Goal: Task Accomplishment & Management: Complete application form

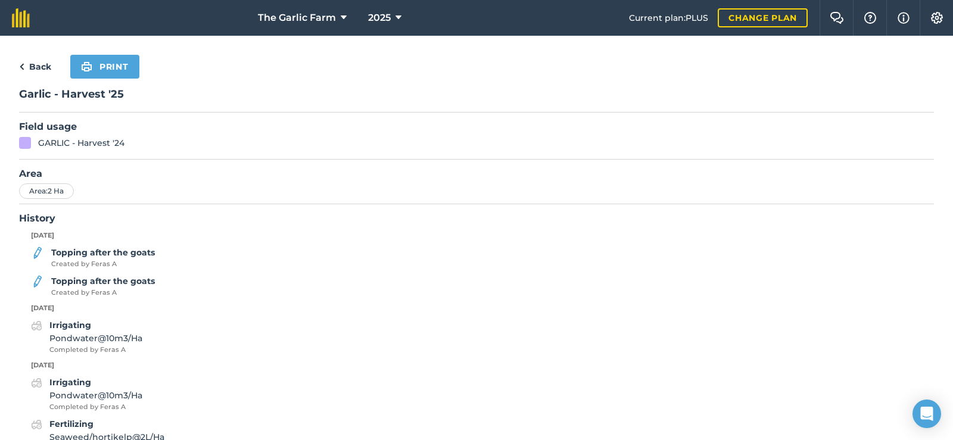
click at [300, 58] on div "Back Print" at bounding box center [476, 67] width 915 height 24
click at [49, 67] on link "Back" at bounding box center [35, 67] width 32 height 14
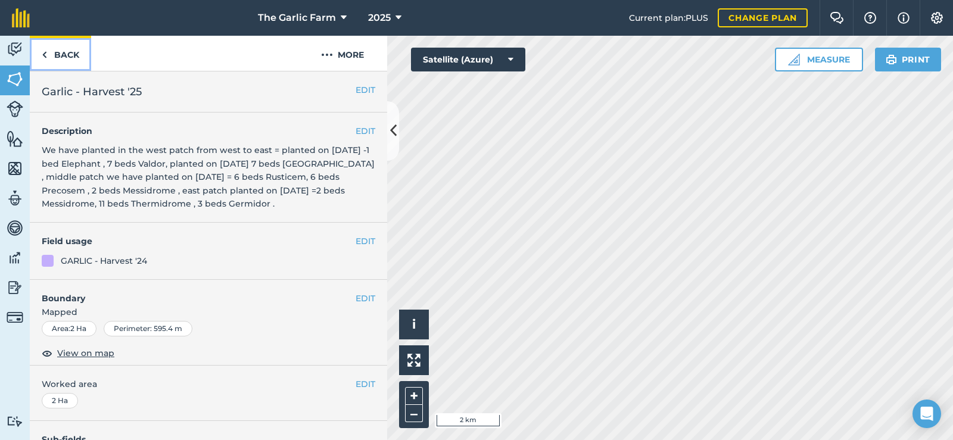
click at [48, 55] on link "Back" at bounding box center [60, 53] width 61 height 35
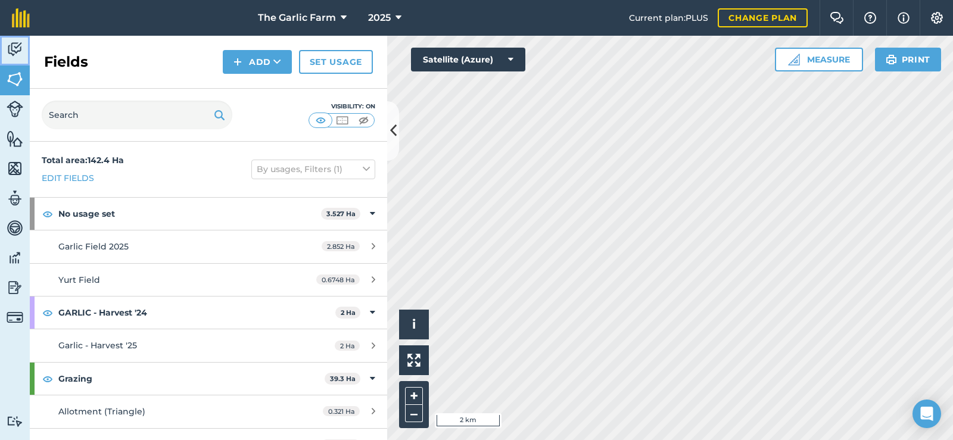
click at [23, 52] on img at bounding box center [15, 50] width 17 height 18
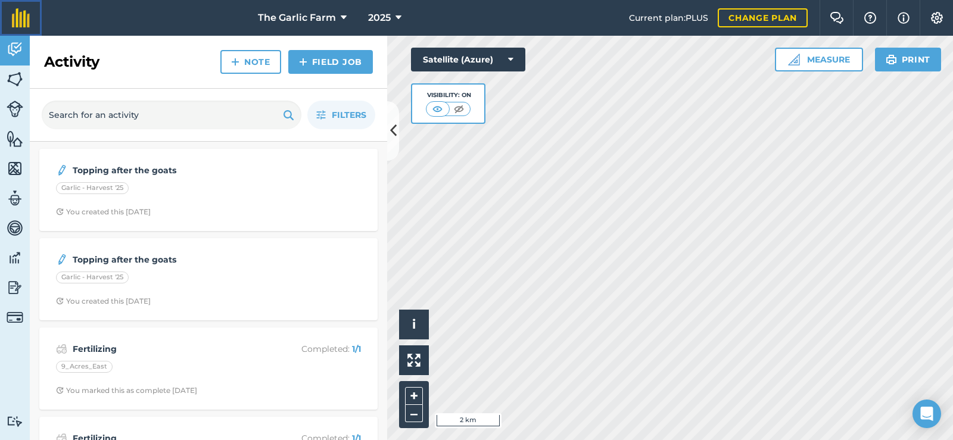
click at [22, 24] on img at bounding box center [21, 17] width 18 height 19
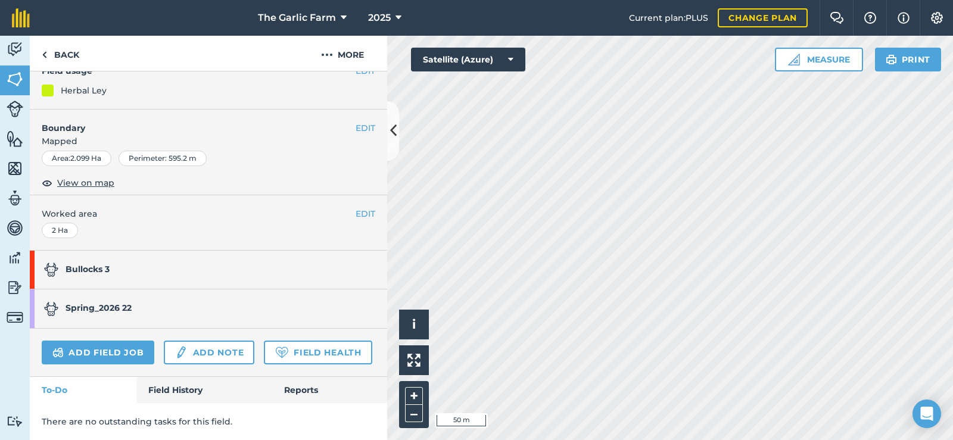
scroll to position [176, 0]
click at [110, 341] on link "Add field job" at bounding box center [98, 353] width 113 height 24
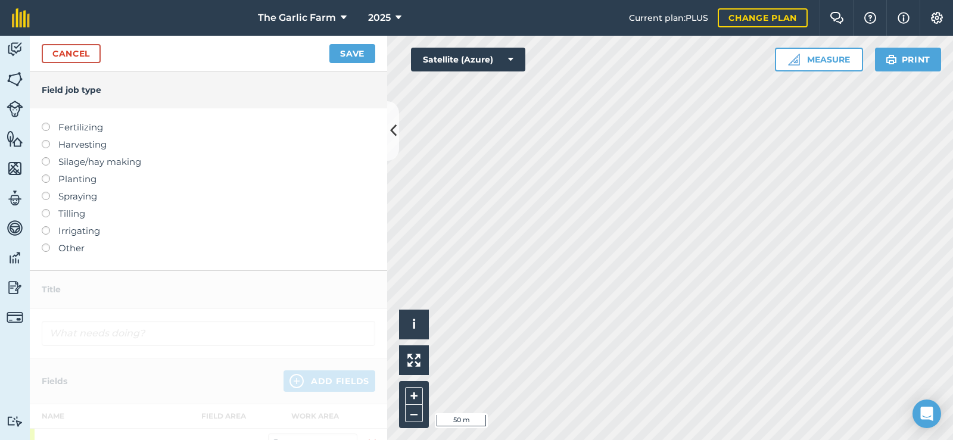
click at [46, 123] on label at bounding box center [50, 123] width 17 height 0
type input "Fertilizing"
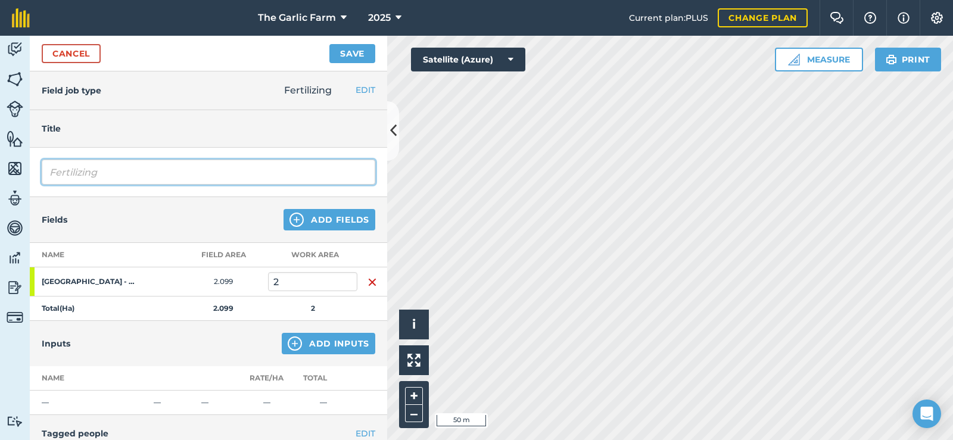
click at [107, 178] on input "Fertilizing" at bounding box center [209, 172] width 334 height 25
click at [327, 342] on button "Add Inputs" at bounding box center [329, 343] width 94 height 21
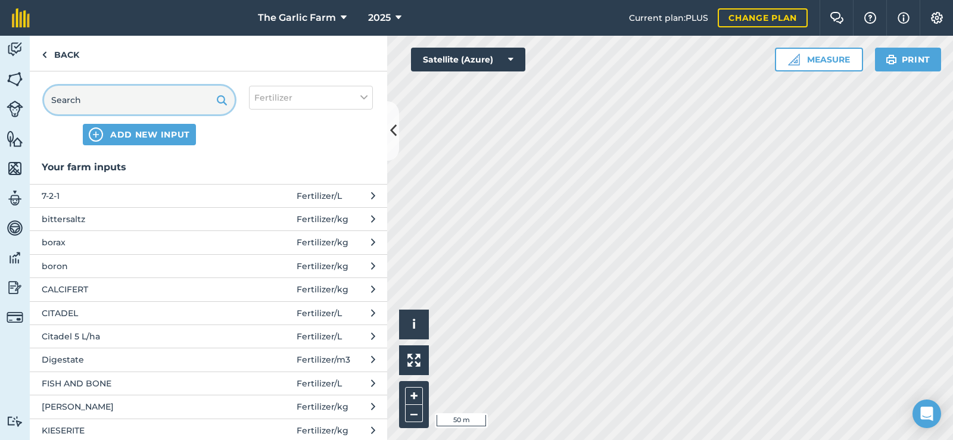
click at [91, 98] on input "text" at bounding box center [139, 100] width 191 height 29
click at [125, 143] on button "ADD NEW INPUT" at bounding box center [139, 134] width 113 height 21
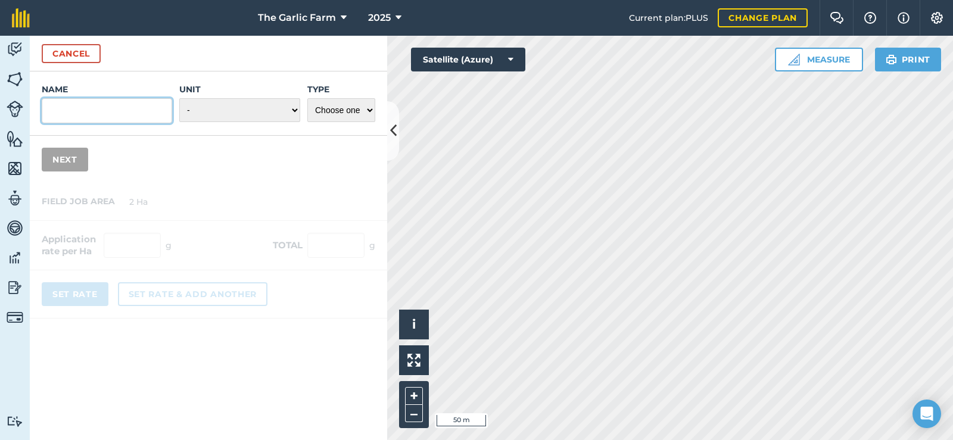
click at [70, 104] on input "Name" at bounding box center [107, 110] width 130 height 25
paste input "Sulfacal AH 2-5 Granule"
type input "Sulfacal AH 2-5 Granule"
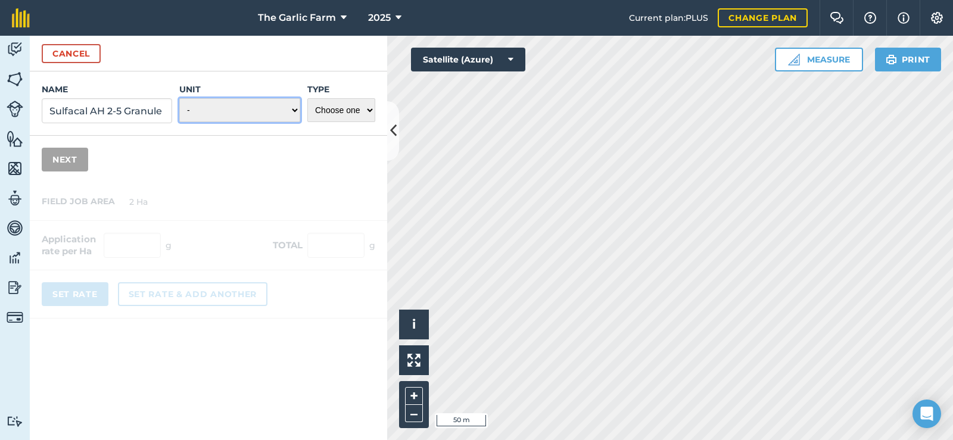
click at [228, 111] on select "- Grams/g Kilograms/kg Metric tonnes/t Millilitres/ml Litres/L Ounces/oz Pounds…" at bounding box center [239, 110] width 121 height 24
select select "KILOGRAMS"
click at [179, 98] on select "- Grams/g Kilograms/kg Metric tonnes/t Millilitres/ml Litres/L Ounces/oz Pounds…" at bounding box center [239, 110] width 121 height 24
click at [336, 113] on select "Choose one Fertilizer Seed Spray Fuel Other" at bounding box center [341, 110] width 68 height 24
select select "FERTILIZER"
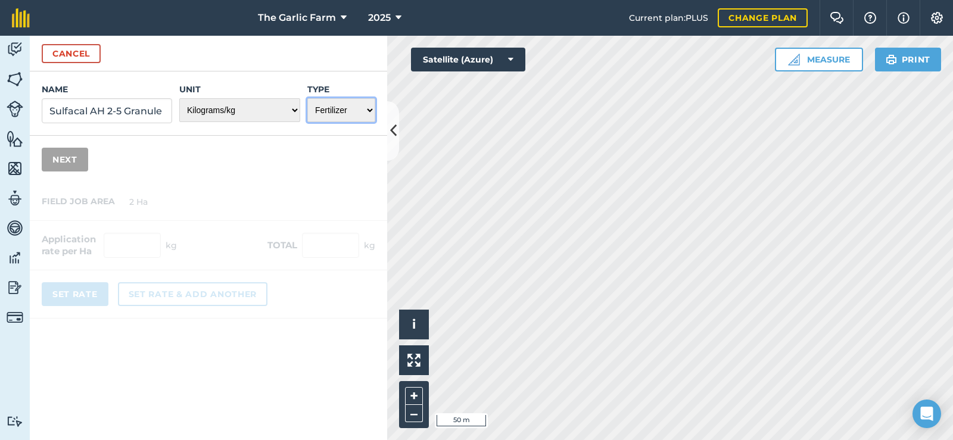
click at [307, 98] on select "Choose one Fertilizer Seed Spray Fuel Other" at bounding box center [341, 110] width 68 height 24
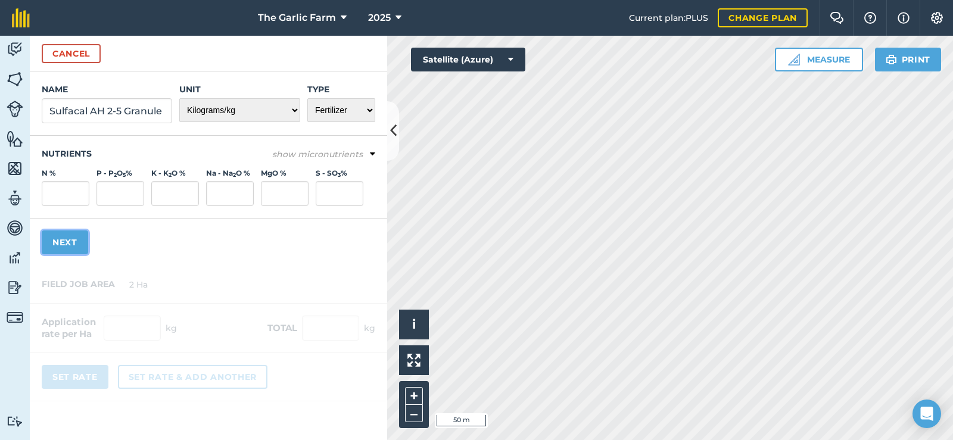
drag, startPoint x: 77, startPoint y: 240, endPoint x: 83, endPoint y: 244, distance: 6.9
click at [77, 240] on button "Next" at bounding box center [65, 243] width 46 height 24
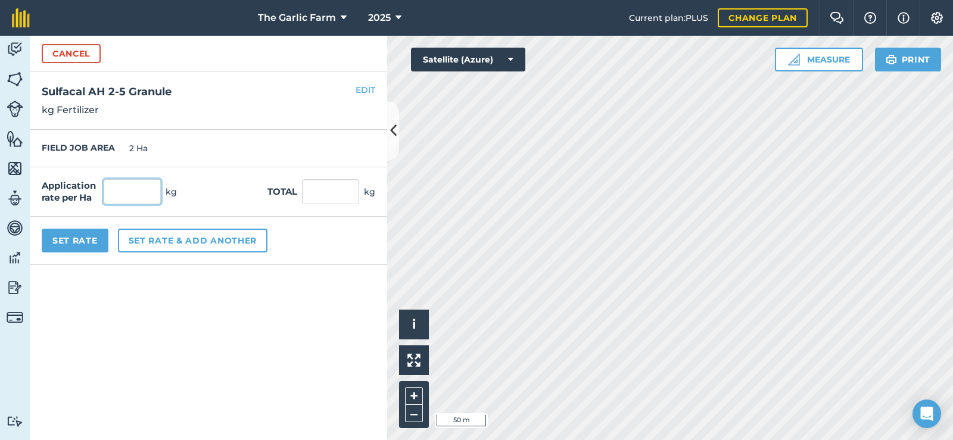
click at [145, 192] on input "text" at bounding box center [132, 191] width 57 height 25
type input "100"
type input "200"
click at [222, 190] on div "Application rate per Ha 100 kg Total 200 kg" at bounding box center [208, 191] width 357 height 49
click at [74, 234] on button "Set Rate" at bounding box center [75, 241] width 67 height 24
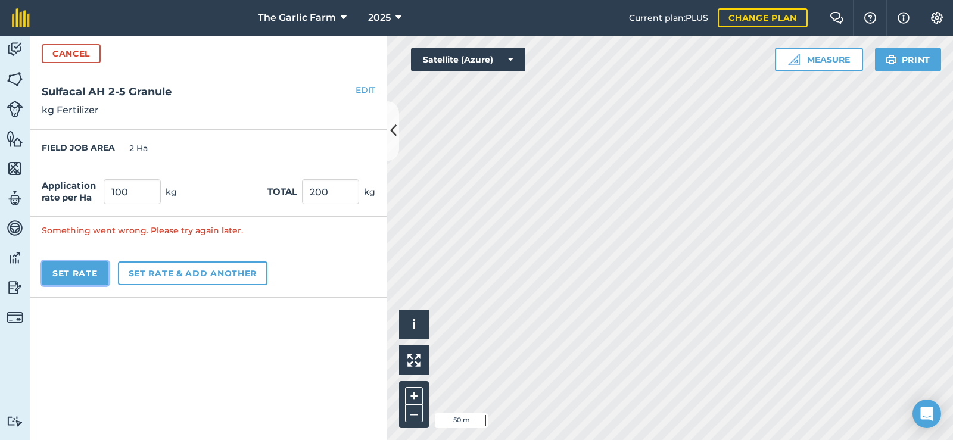
click at [77, 276] on button "Set Rate" at bounding box center [75, 274] width 67 height 24
click at [182, 273] on button "Set rate & add another" at bounding box center [193, 274] width 150 height 24
click at [144, 194] on input "100" at bounding box center [132, 191] width 57 height 25
click at [349, 191] on input "200" at bounding box center [330, 191] width 57 height 25
click at [73, 264] on button "Set Rate" at bounding box center [75, 274] width 67 height 24
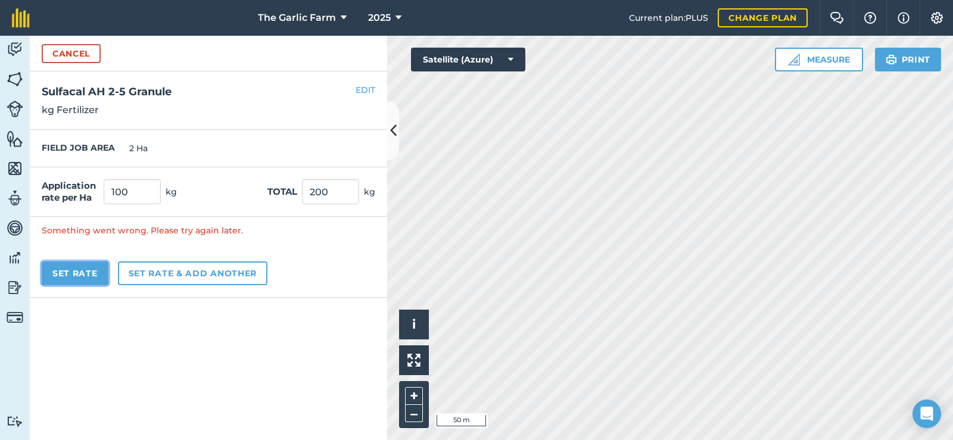
click at [73, 264] on button "Set Rate" at bounding box center [75, 274] width 67 height 24
click at [81, 272] on button "Set Rate" at bounding box center [75, 274] width 67 height 24
click at [87, 51] on button "Cancel" at bounding box center [71, 53] width 59 height 19
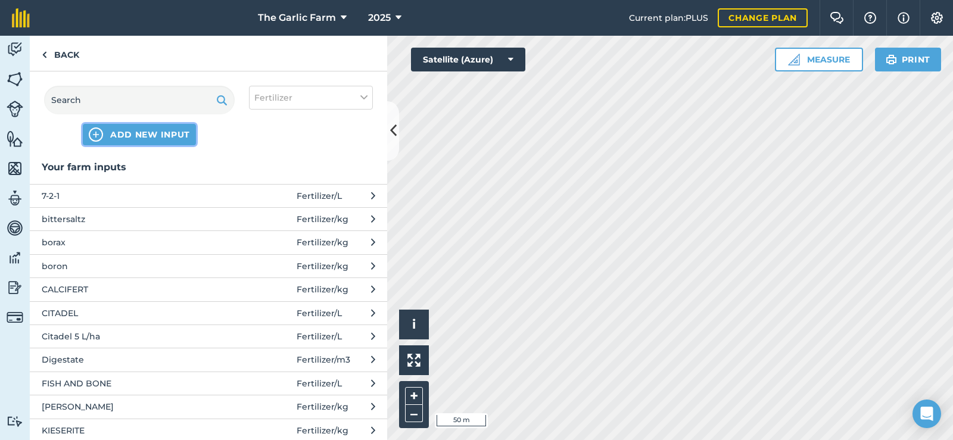
click at [181, 137] on span "ADD NEW INPUT" at bounding box center [150, 135] width 80 height 12
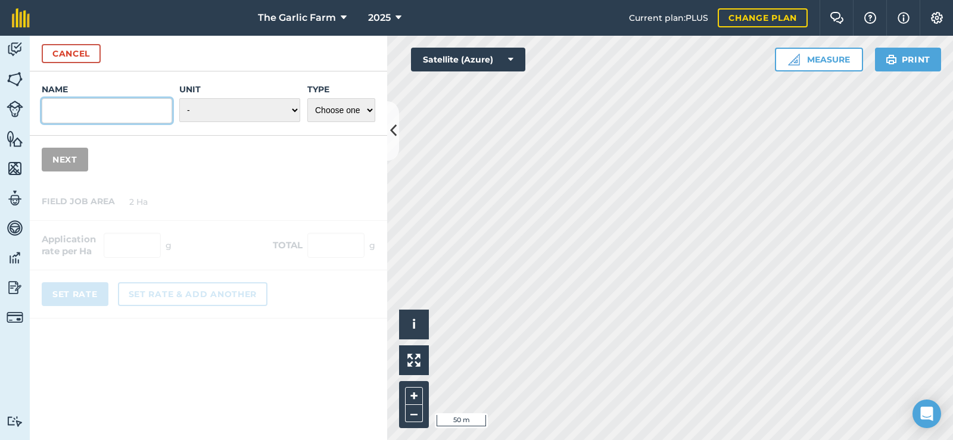
click at [107, 115] on input "Name" at bounding box center [107, 110] width 130 height 25
paste input "Sulfacal AH 2-5 Granule"
type input "Sulfacal AH 2-5 Granule"
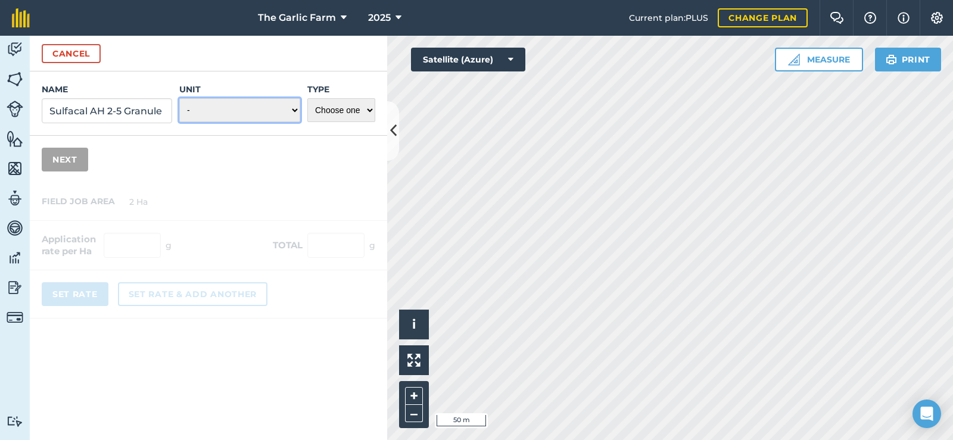
click at [252, 110] on select "- Grams/g Kilograms/kg Metric tonnes/t Millilitres/ml Litres/L Ounces/oz Pounds…" at bounding box center [239, 110] width 121 height 24
select select "KILOGRAMS"
click at [179, 98] on select "- Grams/g Kilograms/kg Metric tonnes/t Millilitres/ml Litres/L Ounces/oz Pounds…" at bounding box center [239, 110] width 121 height 24
click at [355, 117] on select "Choose one Fertilizer Seed Spray Fuel Other" at bounding box center [341, 110] width 68 height 24
click at [307, 98] on select "Choose one Fertilizer Seed Spray Fuel Other" at bounding box center [341, 110] width 68 height 24
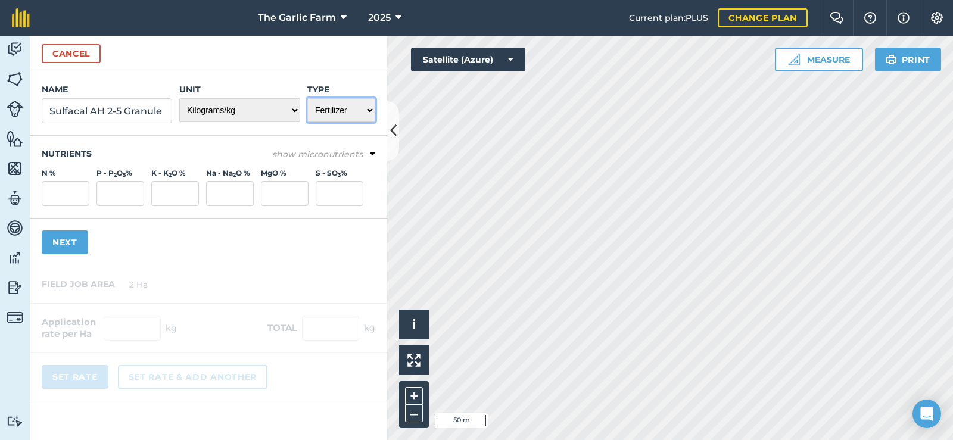
click at [337, 115] on select "Choose one Fertilizer Seed Spray Fuel Other" at bounding box center [341, 110] width 68 height 24
select select "OTHER"
click at [307, 98] on select "Choose one Fertilizer Seed Spray Fuel Other" at bounding box center [341, 110] width 68 height 24
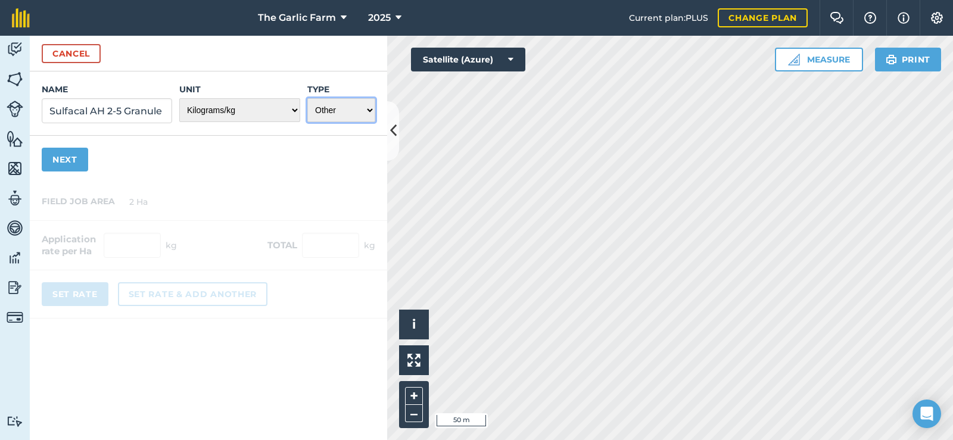
click at [349, 107] on select "Choose one Fertilizer Seed Spray Fuel Other" at bounding box center [341, 110] width 68 height 24
click at [343, 110] on select "Choose one Fertilizer Seed Spray Fuel Other" at bounding box center [341, 110] width 68 height 24
click at [69, 148] on button "Next" at bounding box center [65, 160] width 46 height 24
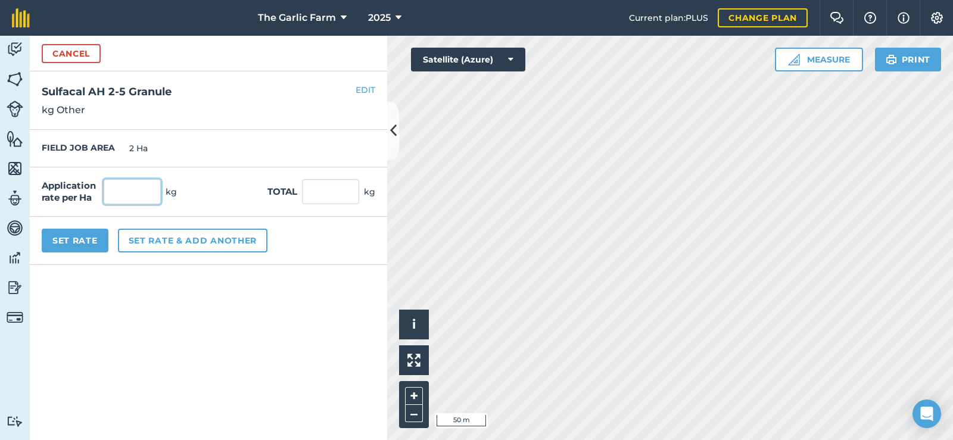
click at [125, 188] on input "text" at bounding box center [132, 191] width 57 height 25
type input "100"
type input "200"
click at [211, 193] on div "Application rate per Ha 100 kg Total 200 kg" at bounding box center [208, 191] width 357 height 49
click at [95, 244] on button "Set Rate" at bounding box center [75, 241] width 67 height 24
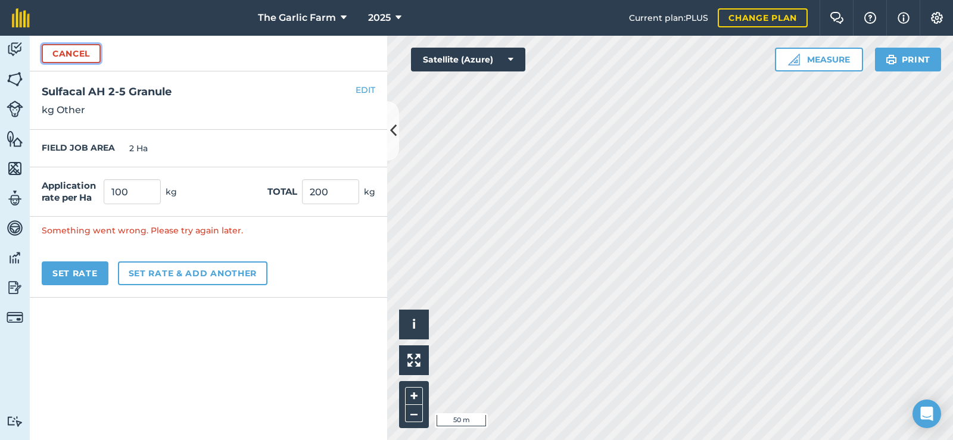
click at [85, 54] on button "Cancel" at bounding box center [71, 53] width 59 height 19
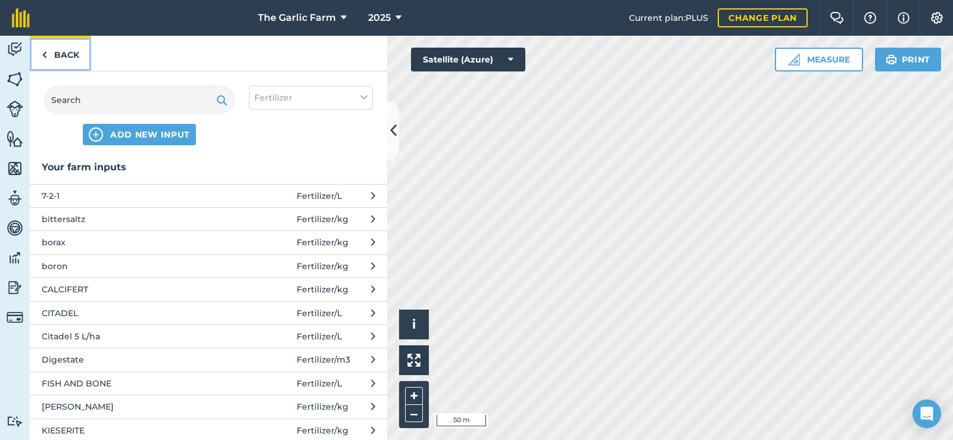
click at [66, 51] on link "Back" at bounding box center [60, 53] width 61 height 35
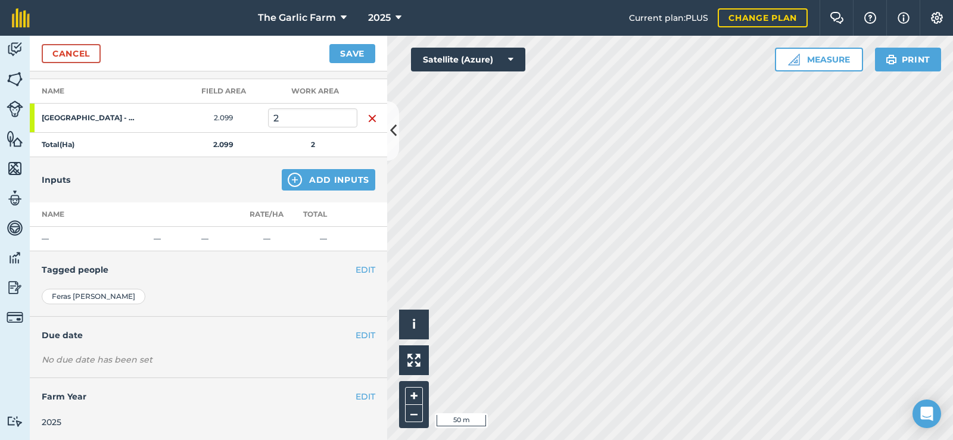
scroll to position [165, 0]
click at [306, 181] on button "Add Inputs" at bounding box center [329, 178] width 94 height 21
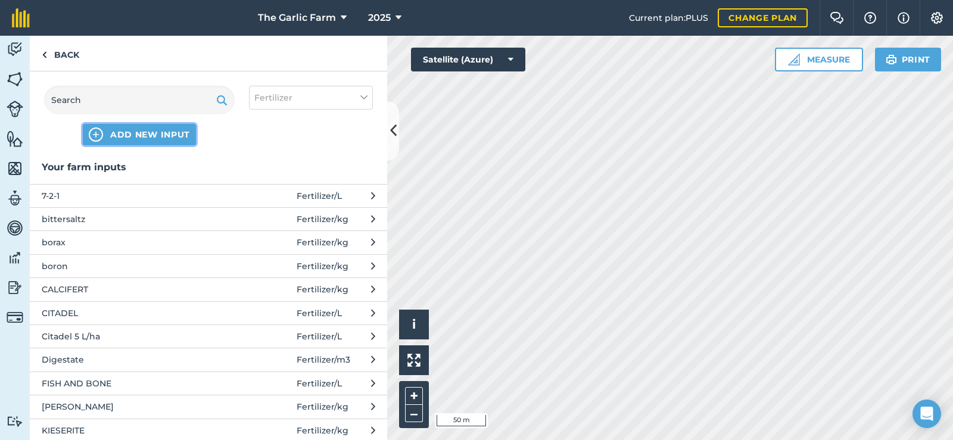
click at [117, 135] on span "ADD NEW INPUT" at bounding box center [150, 135] width 80 height 12
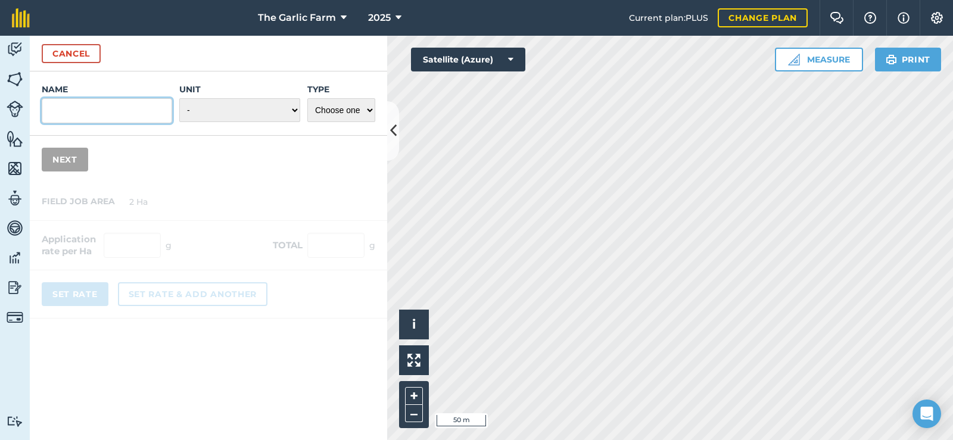
click at [95, 114] on input "Name" at bounding box center [107, 110] width 130 height 25
paste input "Sulfacal AH 2-5 Granule"
type input "Sulfacal AH 2-5 Granule"
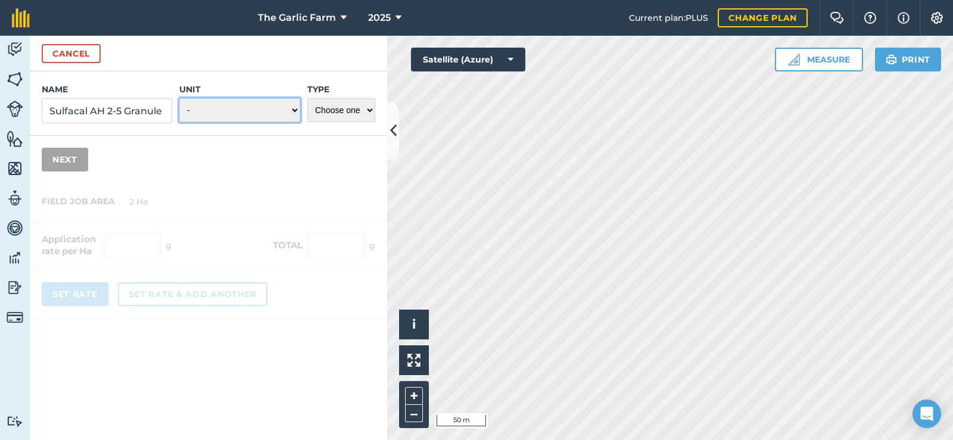
click at [267, 119] on select "- Grams/g Kilograms/kg Metric tonnes/t Millilitres/ml Litres/L Ounces/oz Pounds…" at bounding box center [239, 110] width 121 height 24
select select "KILOGRAMS"
click at [179, 98] on select "- Grams/g Kilograms/kg Metric tonnes/t Millilitres/ml Litres/L Ounces/oz Pounds…" at bounding box center [239, 110] width 121 height 24
click at [341, 120] on select "Choose one Fertilizer Seed Spray Fuel Other" at bounding box center [341, 110] width 68 height 24
select select "FERTILIZER"
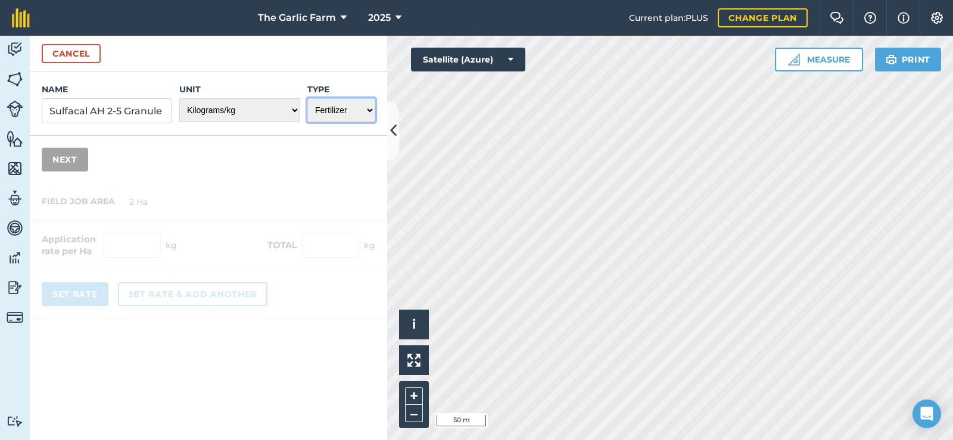
click at [307, 98] on select "Choose one Fertilizer Seed Spray Fuel Other" at bounding box center [341, 110] width 68 height 24
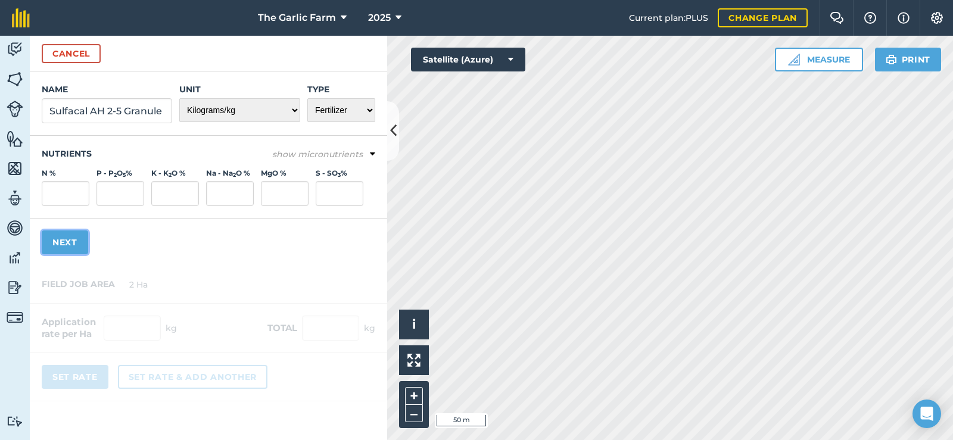
click at [77, 244] on button "Next" at bounding box center [65, 243] width 46 height 24
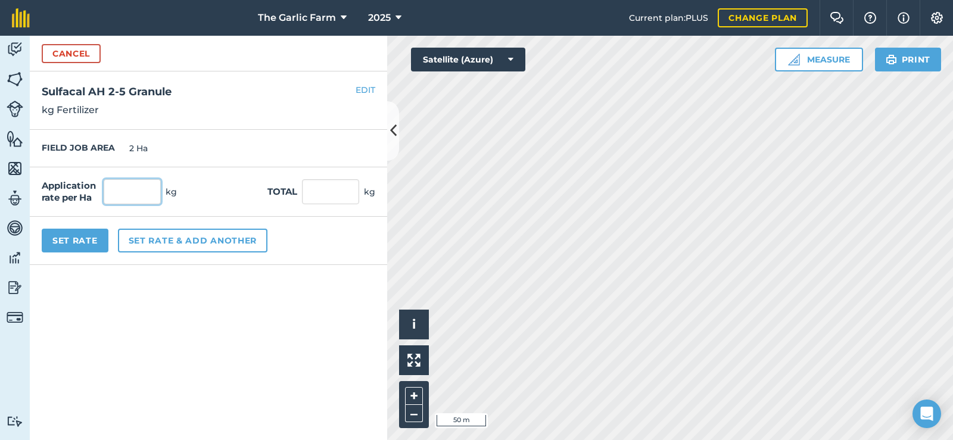
click at [130, 195] on input "text" at bounding box center [132, 191] width 57 height 25
type input "100"
type input "200"
click at [110, 246] on div "Set Rate Set rate & add another" at bounding box center [208, 241] width 357 height 48
click at [94, 248] on button "Set Rate" at bounding box center [75, 241] width 67 height 24
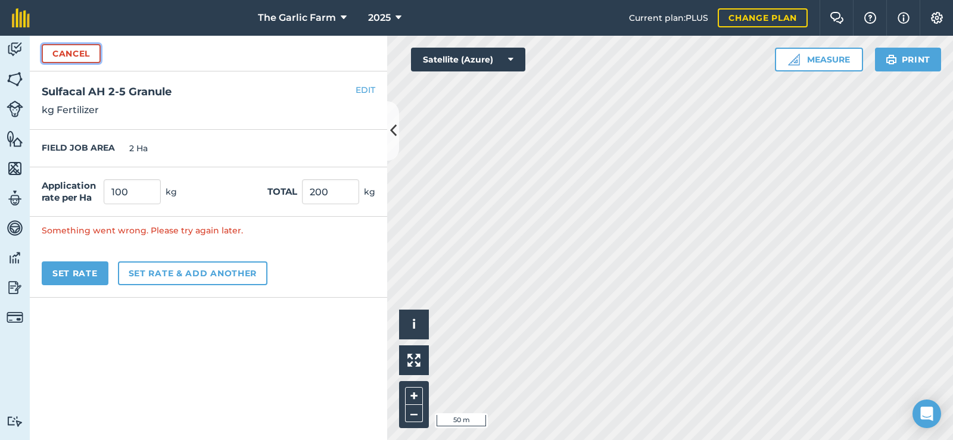
click at [76, 58] on button "Cancel" at bounding box center [71, 53] width 59 height 19
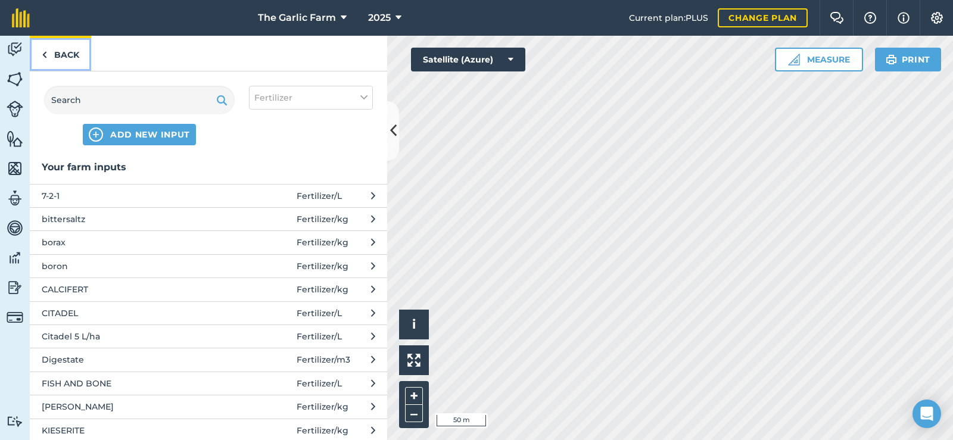
click at [59, 64] on link "Back" at bounding box center [60, 53] width 61 height 35
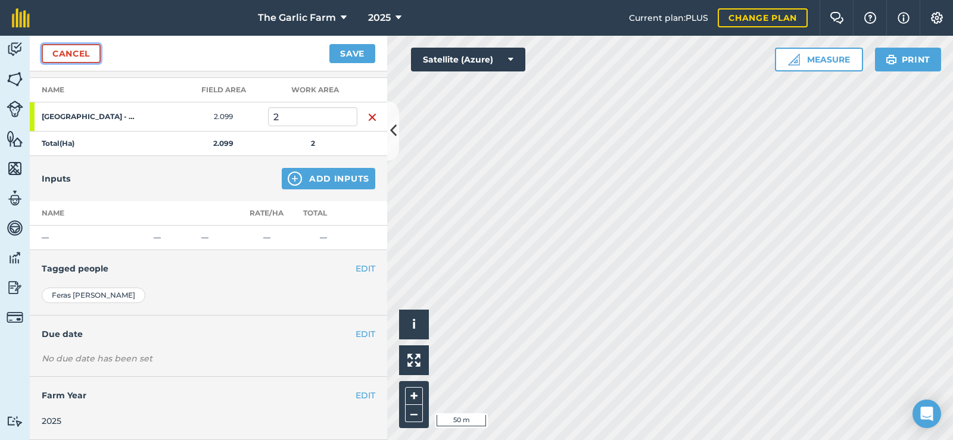
click at [61, 58] on link "Cancel" at bounding box center [71, 53] width 59 height 19
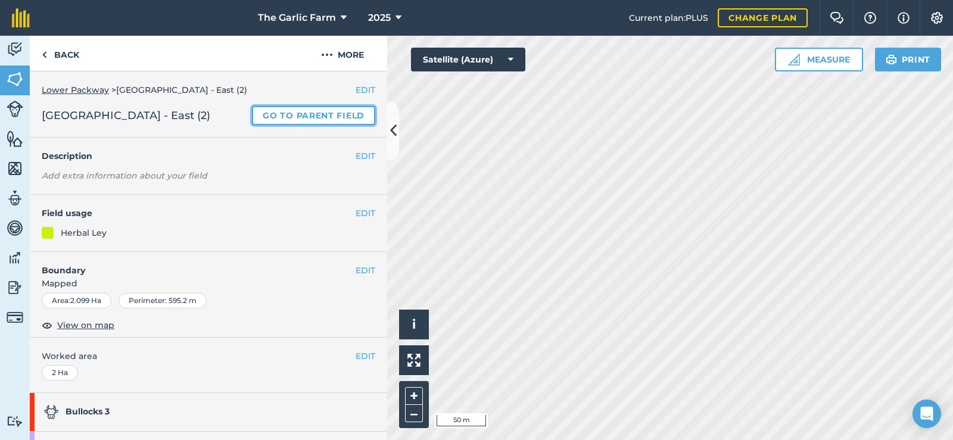
click at [291, 116] on link "Go to parent field" at bounding box center [313, 115] width 123 height 19
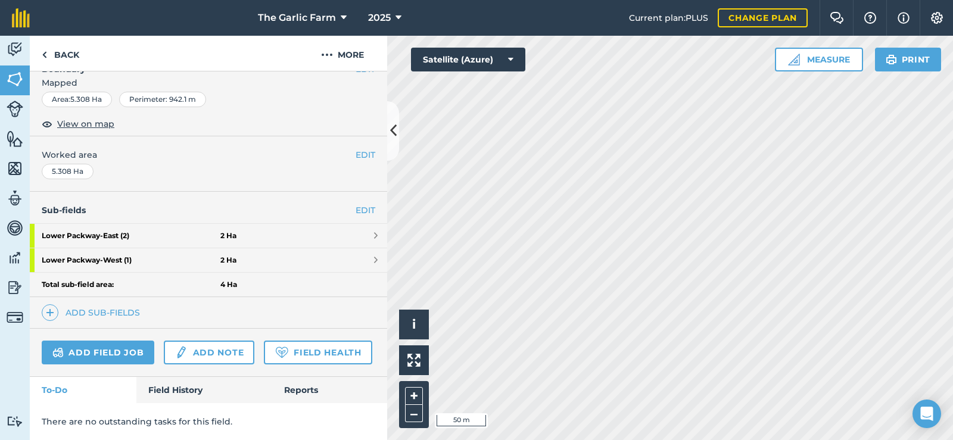
scroll to position [222, 0]
click at [108, 224] on strong "[GEOGRAPHIC_DATA] - East (2)" at bounding box center [131, 236] width 179 height 24
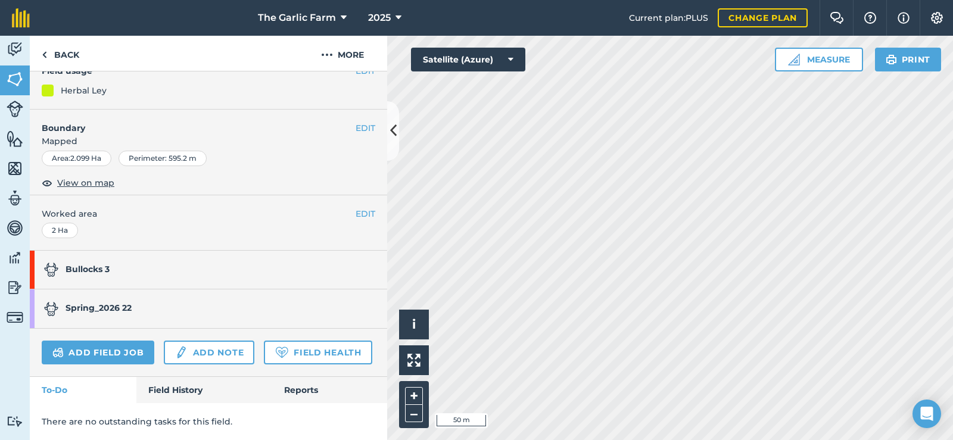
scroll to position [176, 0]
click at [177, 389] on link "Field History" at bounding box center [203, 390] width 135 height 26
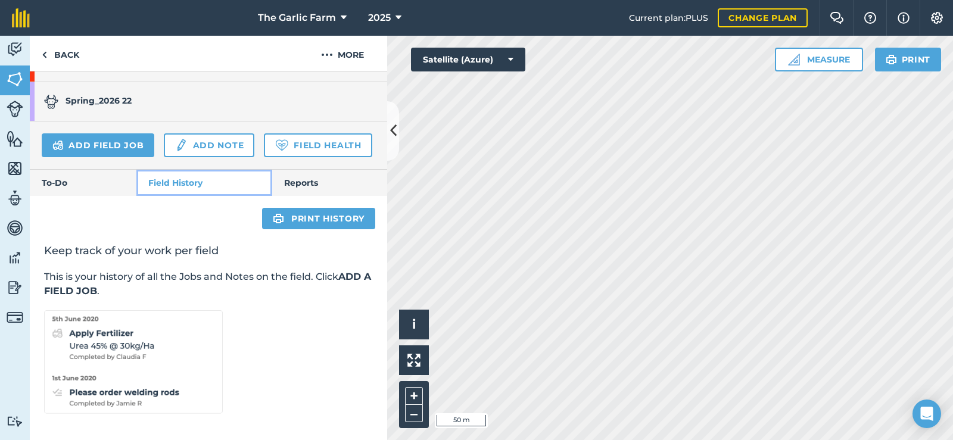
scroll to position [383, 0]
drag, startPoint x: 97, startPoint y: 349, endPoint x: 179, endPoint y: 349, distance: 82.8
click at [97, 349] on img at bounding box center [133, 362] width 179 height 104
drag, startPoint x: 191, startPoint y: 346, endPoint x: 225, endPoint y: 319, distance: 43.3
click at [193, 346] on img at bounding box center [133, 362] width 179 height 104
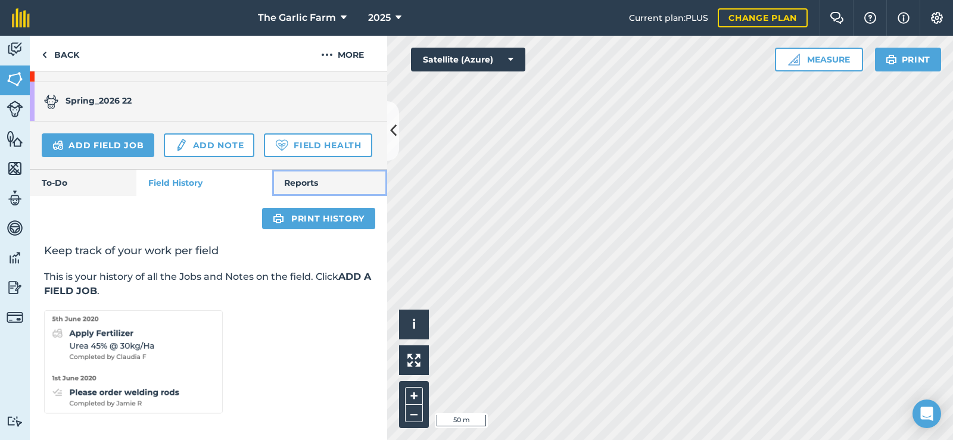
click at [289, 191] on link "Reports" at bounding box center [329, 183] width 115 height 26
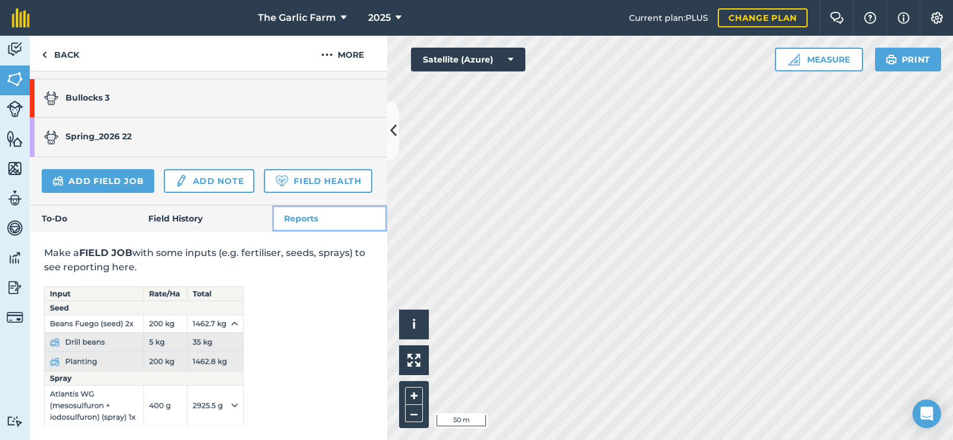
scroll to position [347, 0]
click at [180, 220] on link "Field History" at bounding box center [203, 219] width 135 height 26
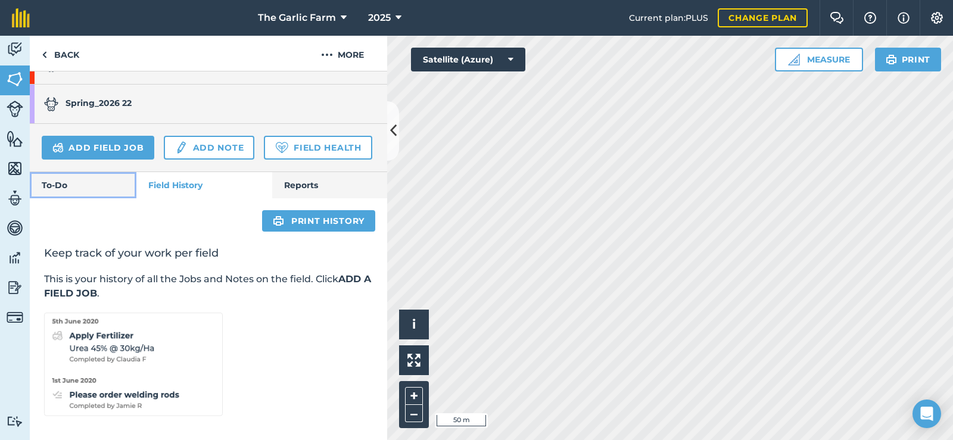
click at [105, 198] on link "To-Do" at bounding box center [83, 185] width 107 height 26
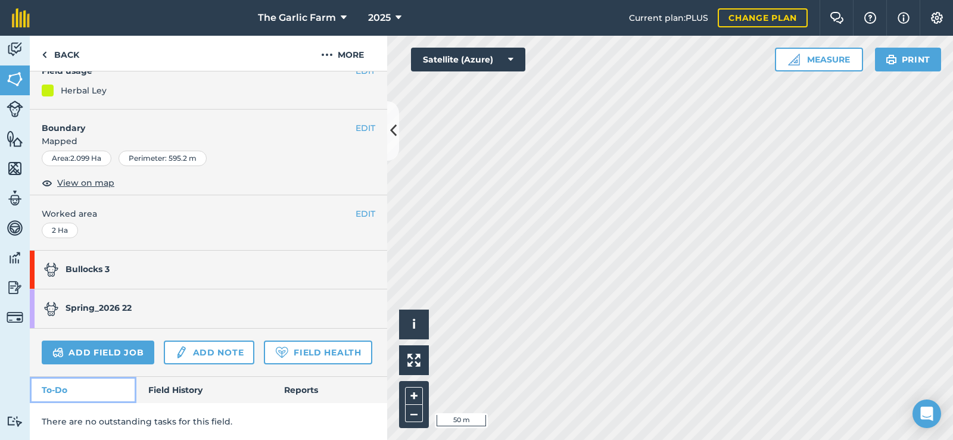
scroll to position [176, 0]
click at [125, 341] on link "Add field job" at bounding box center [98, 353] width 113 height 24
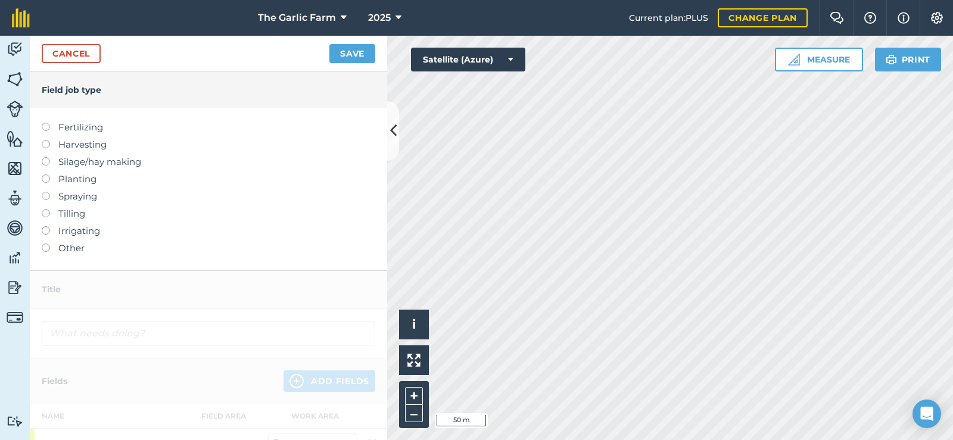
click at [74, 247] on label "Other" at bounding box center [209, 248] width 334 height 14
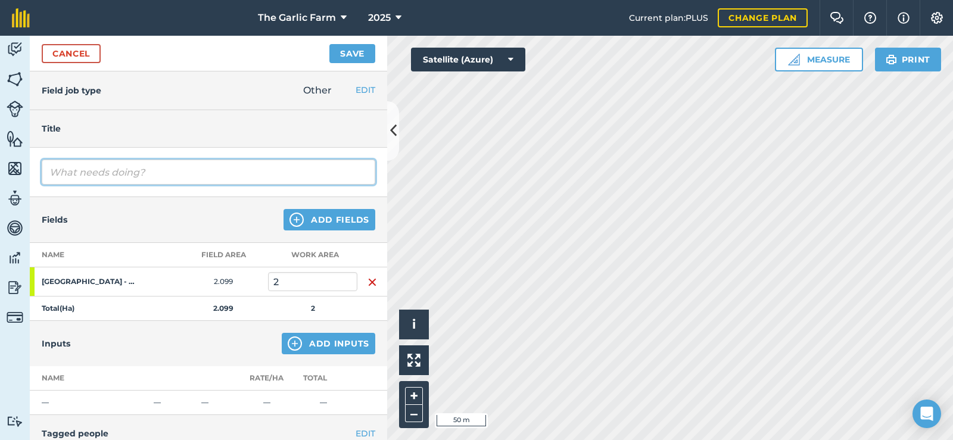
click at [129, 170] on input "text" at bounding box center [209, 172] width 334 height 25
type input "q"
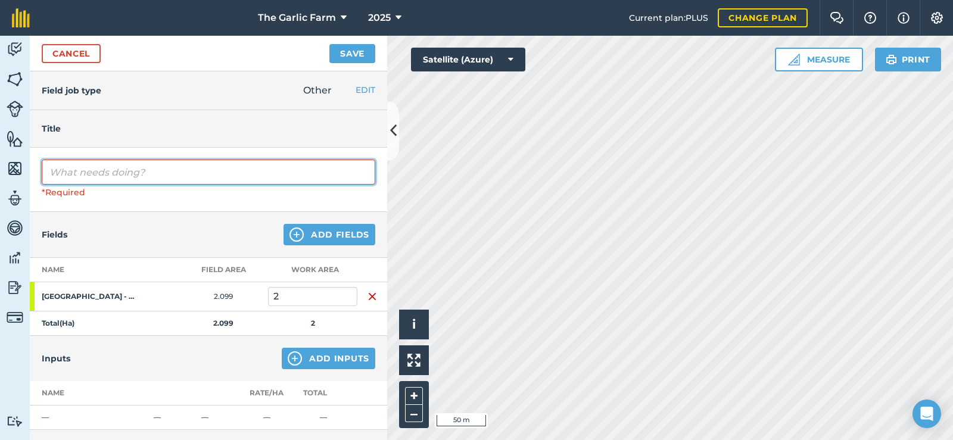
type input "q"
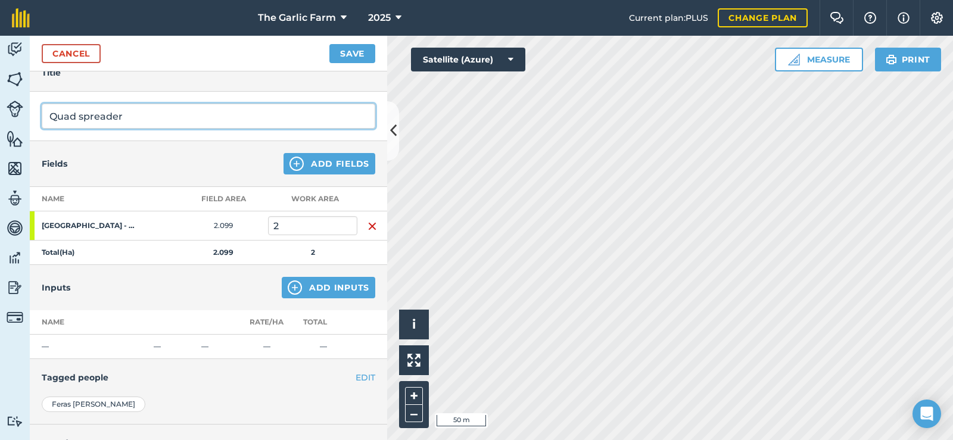
scroll to position [119, 0]
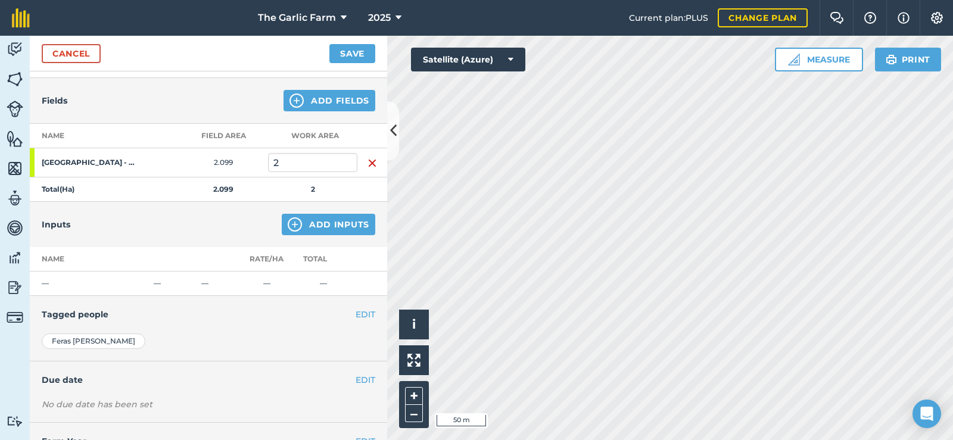
type input "Quad spreader"
click at [301, 225] on button "Add Inputs" at bounding box center [329, 224] width 94 height 21
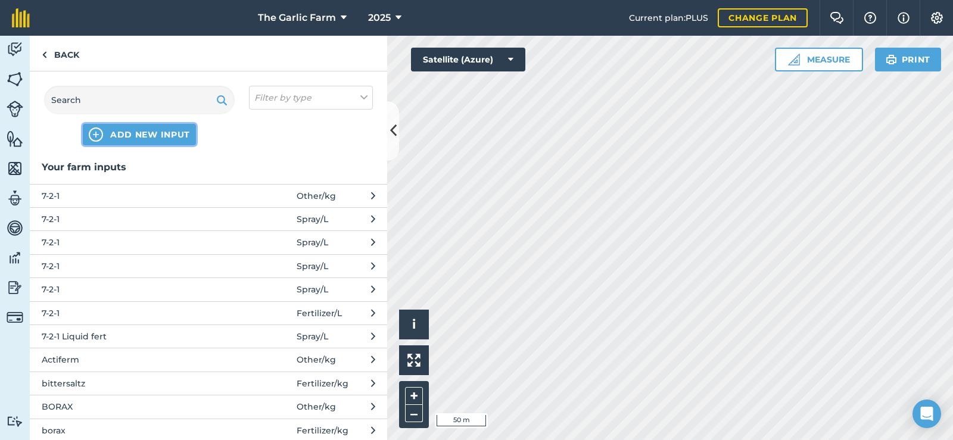
drag, startPoint x: 113, startPoint y: 95, endPoint x: 103, endPoint y: 139, distance: 45.7
click at [103, 139] on button "ADD NEW INPUT" at bounding box center [139, 134] width 113 height 21
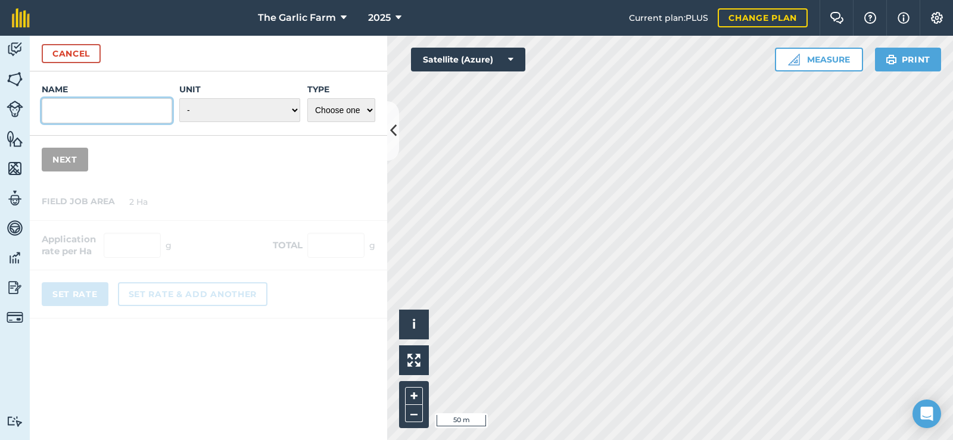
paste input "Sulfacal AH 2-5 Granule"
type input "Sulfacal AH 2-5 Granule"
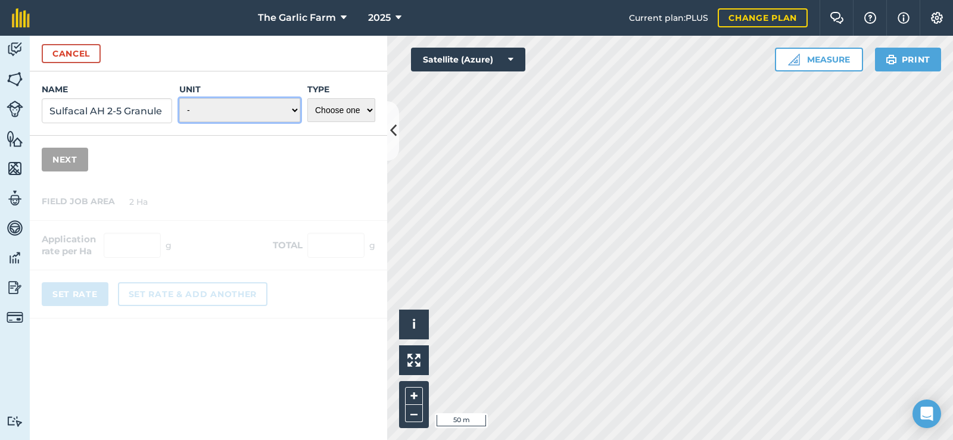
click at [261, 120] on select "- Grams/g Kilograms/kg Metric tonnes/t Millilitres/ml Litres/L Ounces/oz Pounds…" at bounding box center [239, 110] width 121 height 24
select select "KILOGRAMS"
click at [179, 98] on select "- Grams/g Kilograms/kg Metric tonnes/t Millilitres/ml Litres/L Ounces/oz Pounds…" at bounding box center [239, 110] width 121 height 24
click at [359, 115] on select "Choose one Fertilizer Seed Spray Fuel Other" at bounding box center [341, 110] width 68 height 24
select select "FERTILIZER"
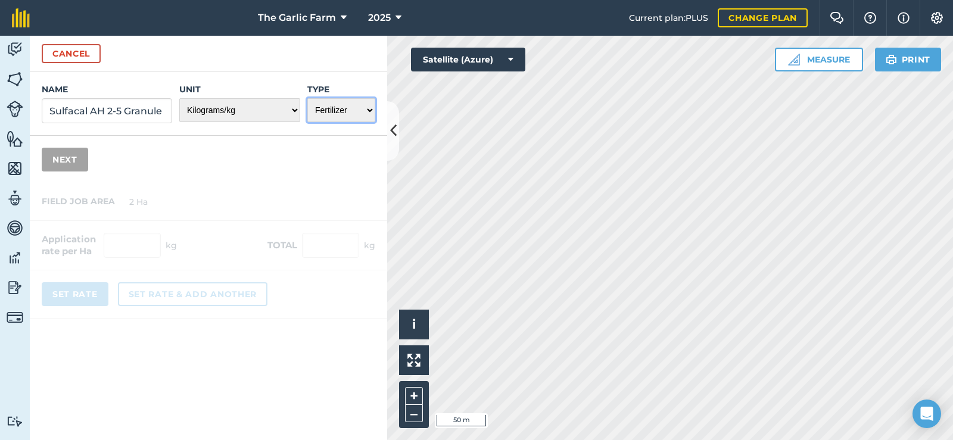
click at [307, 98] on select "Choose one Fertilizer Seed Spray Fuel Other" at bounding box center [341, 110] width 68 height 24
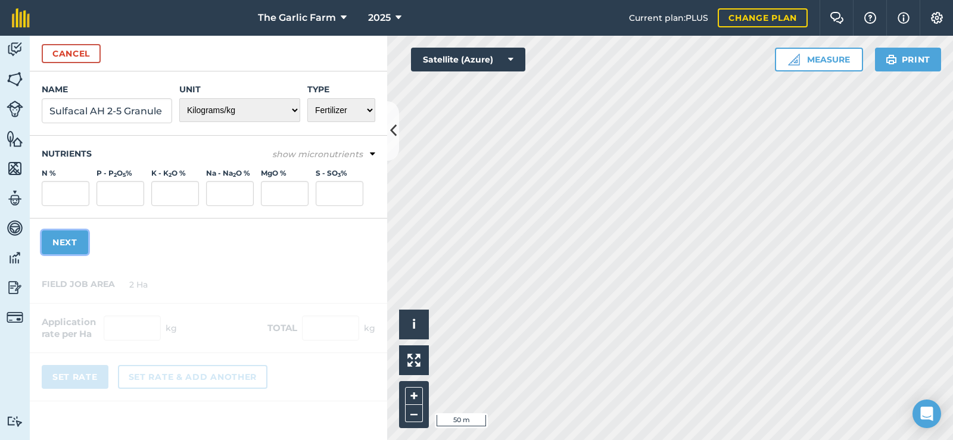
drag, startPoint x: 62, startPoint y: 238, endPoint x: 84, endPoint y: 234, distance: 22.4
click at [61, 238] on button "Next" at bounding box center [65, 243] width 46 height 24
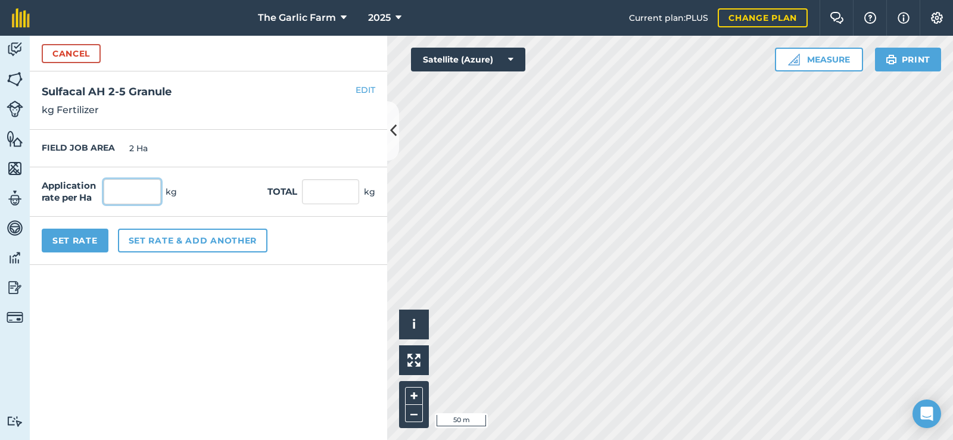
click at [125, 189] on input "text" at bounding box center [132, 191] width 57 height 25
type input "100"
type input "200"
click at [86, 240] on button "Set Rate" at bounding box center [75, 241] width 67 height 24
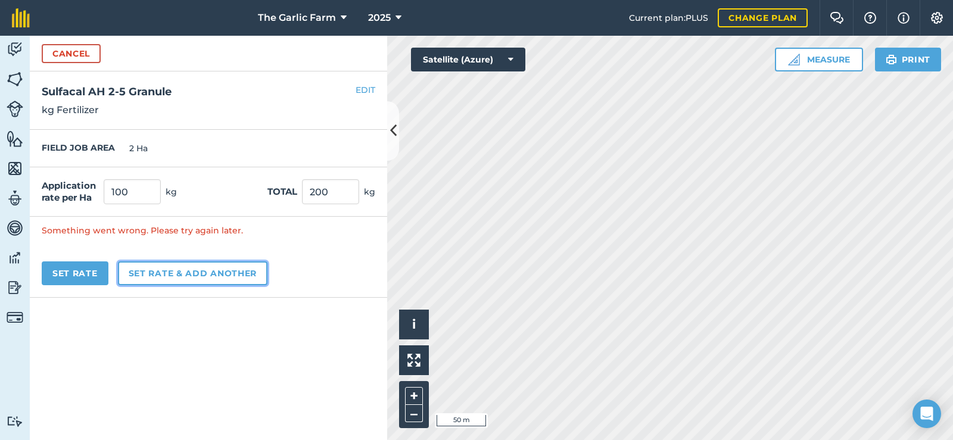
click at [169, 278] on button "Set rate & add another" at bounding box center [193, 274] width 150 height 24
click at [167, 280] on button "Set rate & add another" at bounding box center [193, 274] width 150 height 24
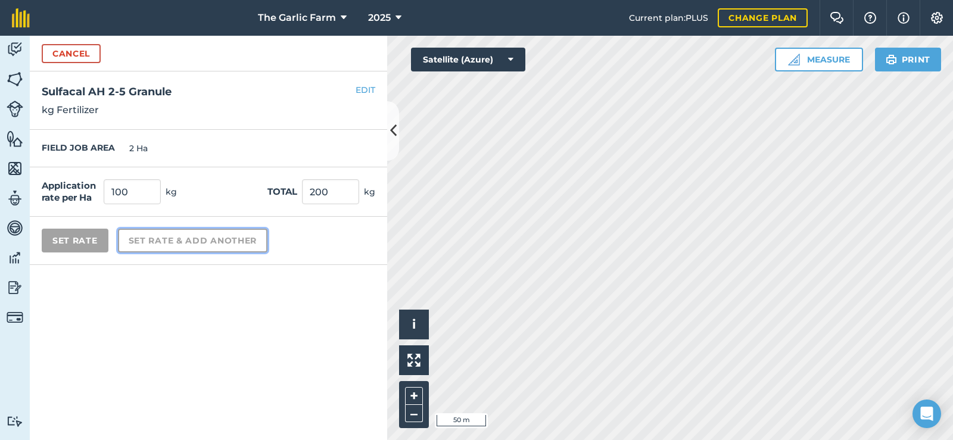
click at [167, 253] on button "Set rate & add another" at bounding box center [193, 241] width 150 height 24
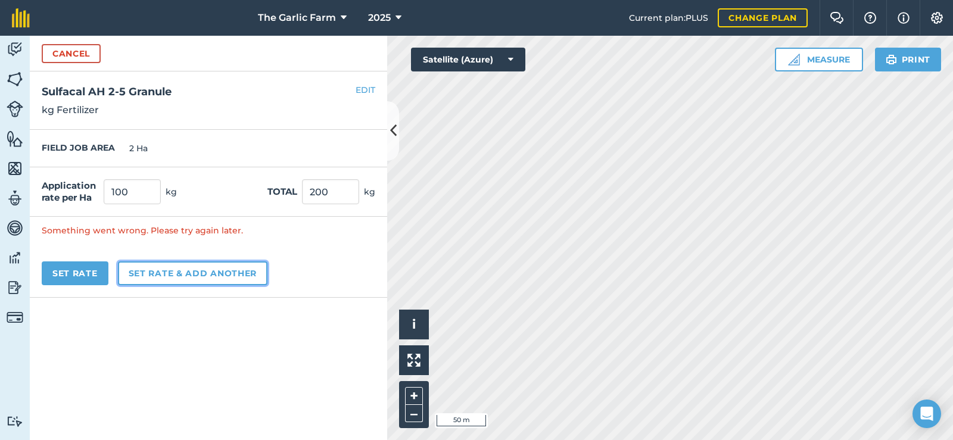
click at [167, 280] on button "Set rate & add another" at bounding box center [193, 274] width 150 height 24
drag, startPoint x: 167, startPoint y: 280, endPoint x: 362, endPoint y: 113, distance: 256.1
click at [172, 279] on button "Set rate & add another" at bounding box center [193, 274] width 150 height 24
click at [90, 51] on button "Cancel" at bounding box center [71, 53] width 59 height 19
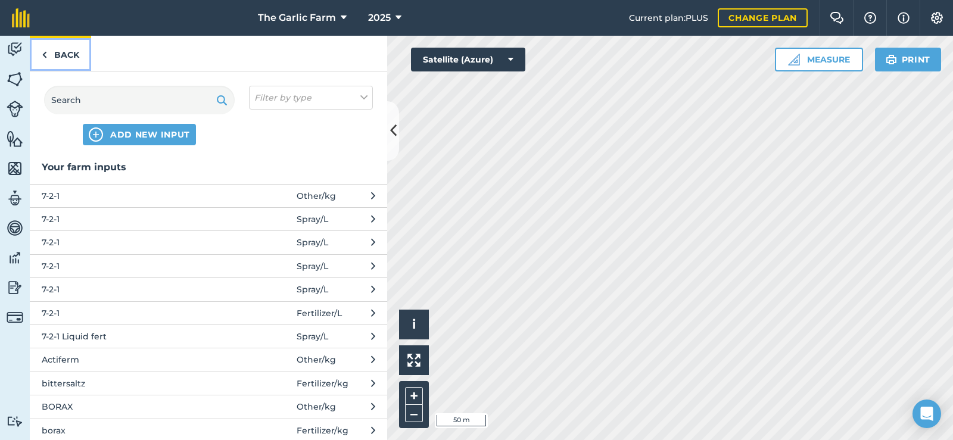
click at [64, 58] on link "Back" at bounding box center [60, 53] width 61 height 35
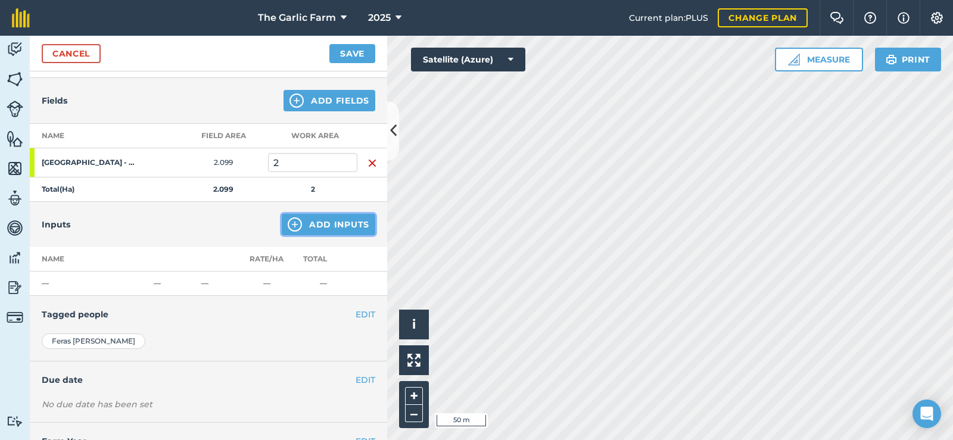
click at [336, 219] on button "Add Inputs" at bounding box center [329, 224] width 94 height 21
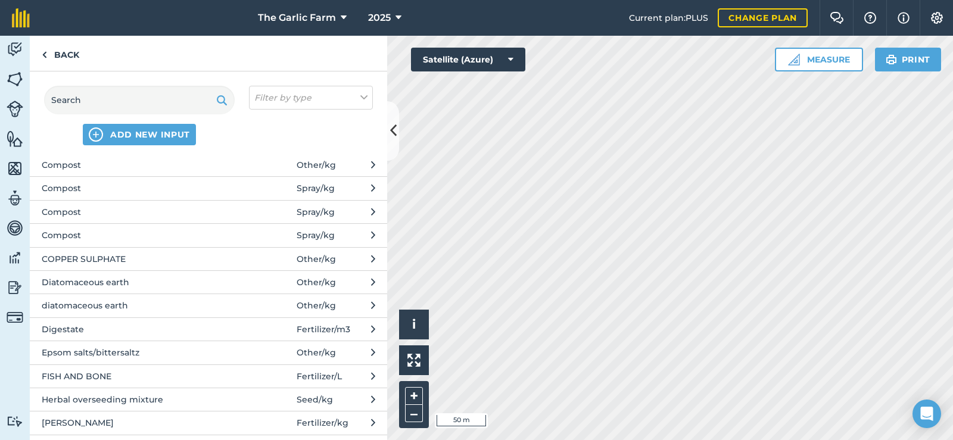
scroll to position [536, 0]
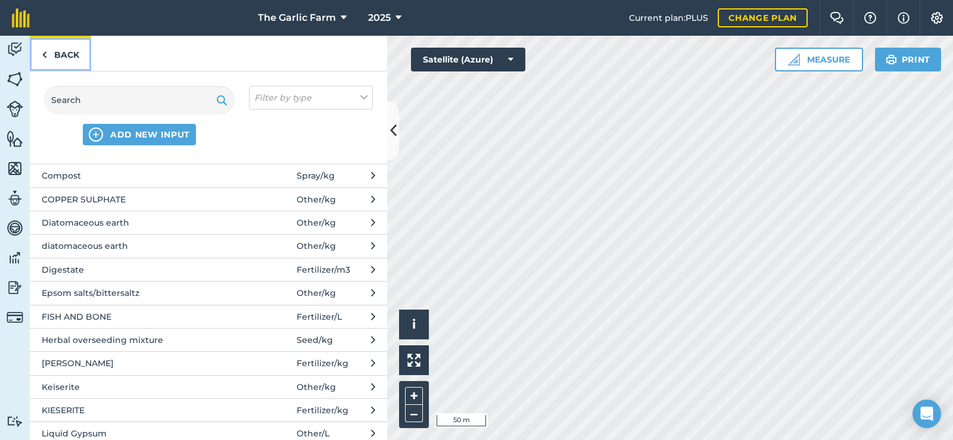
click at [64, 55] on link "Back" at bounding box center [60, 53] width 61 height 35
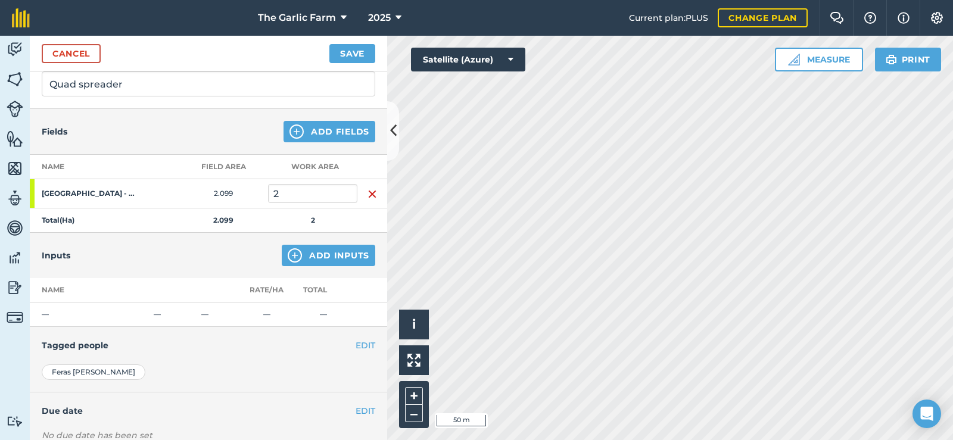
scroll to position [0, 0]
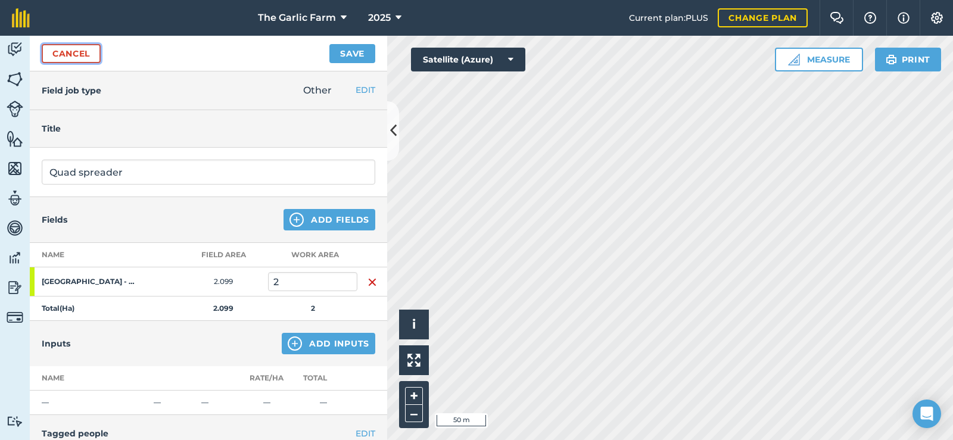
click at [75, 50] on link "Cancel" at bounding box center [71, 53] width 59 height 19
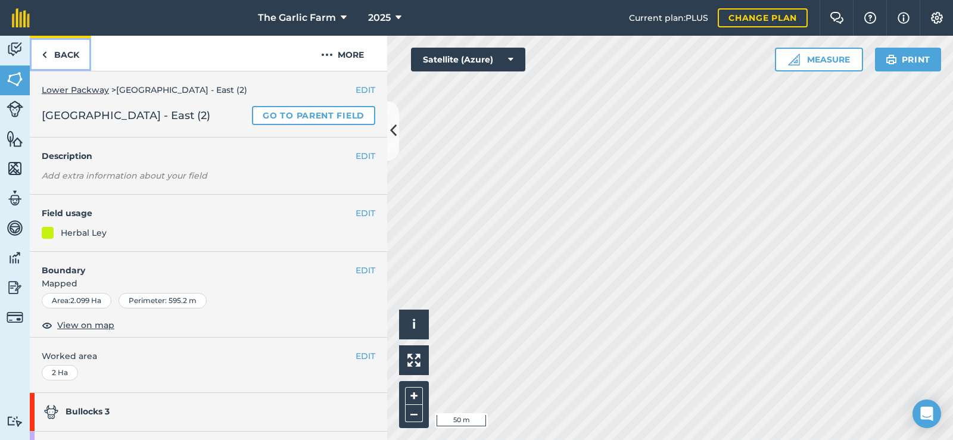
click at [75, 50] on link "Back" at bounding box center [60, 53] width 61 height 35
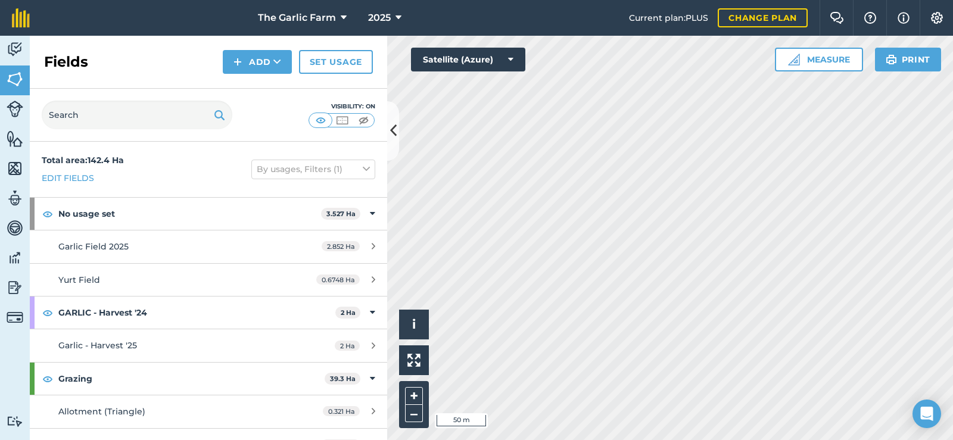
click at [75, 50] on div "Fields Add Set usage" at bounding box center [208, 62] width 357 height 53
